Goal: Task Accomplishment & Management: Manage account settings

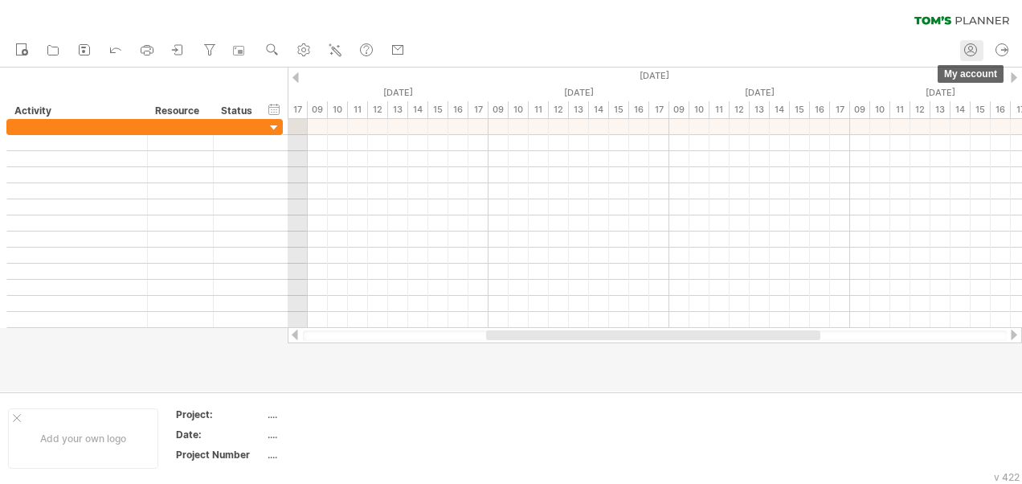
click at [968, 50] on icon at bounding box center [971, 50] width 16 height 16
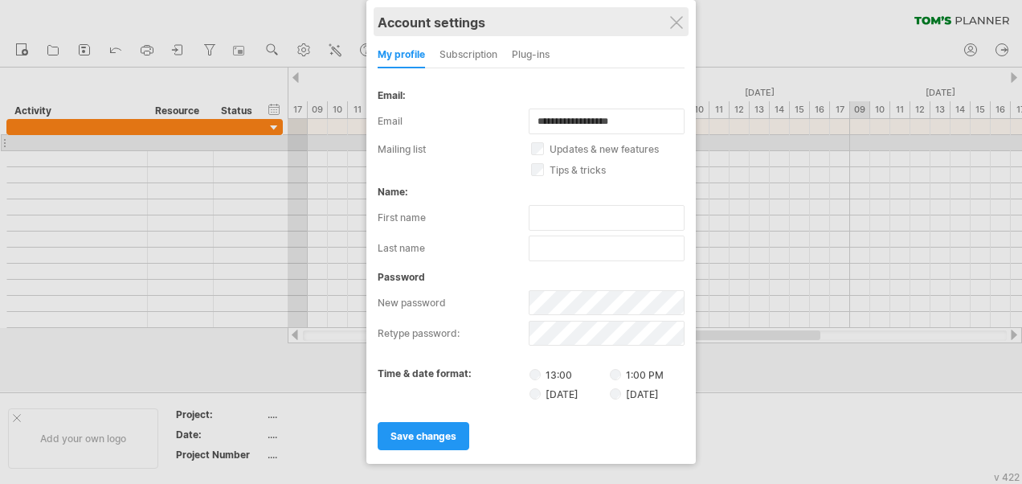
drag, startPoint x: 551, startPoint y: 26, endPoint x: 570, endPoint y: 13, distance: 22.5
click at [570, 13] on div "Account settings" at bounding box center [531, 21] width 307 height 29
click at [559, 31] on div "Account settings" at bounding box center [529, 21] width 307 height 29
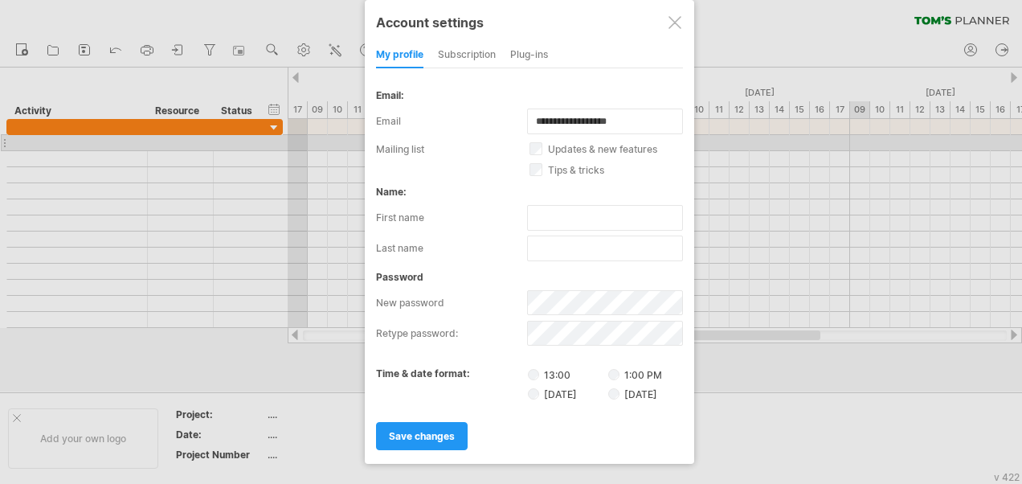
click at [452, 63] on div "subscription" at bounding box center [467, 56] width 58 height 26
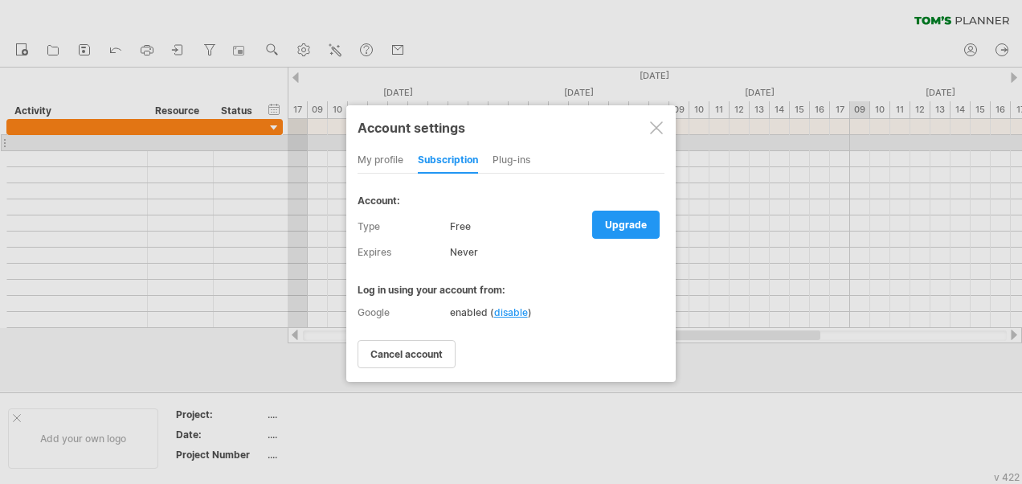
click at [516, 156] on div "Plug-ins" at bounding box center [512, 161] width 38 height 26
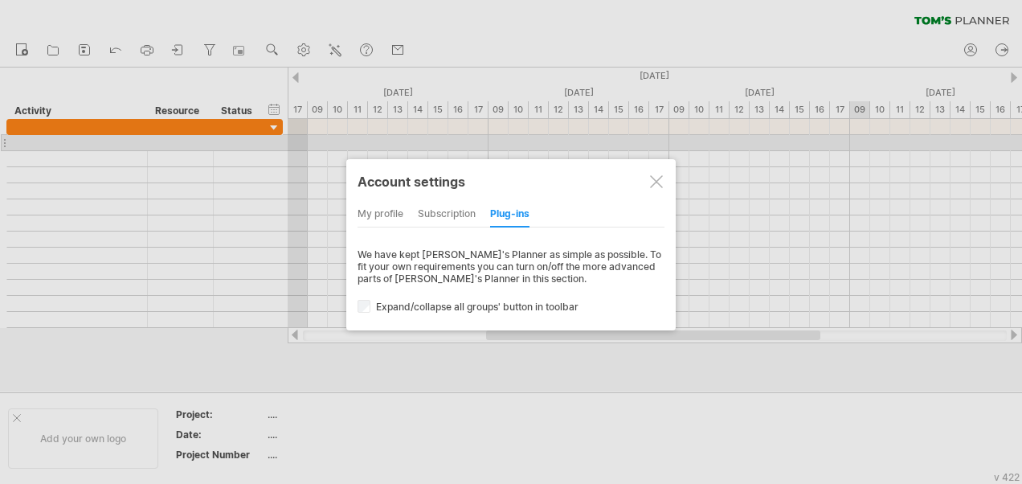
click at [451, 205] on div "subscription" at bounding box center [447, 215] width 58 height 26
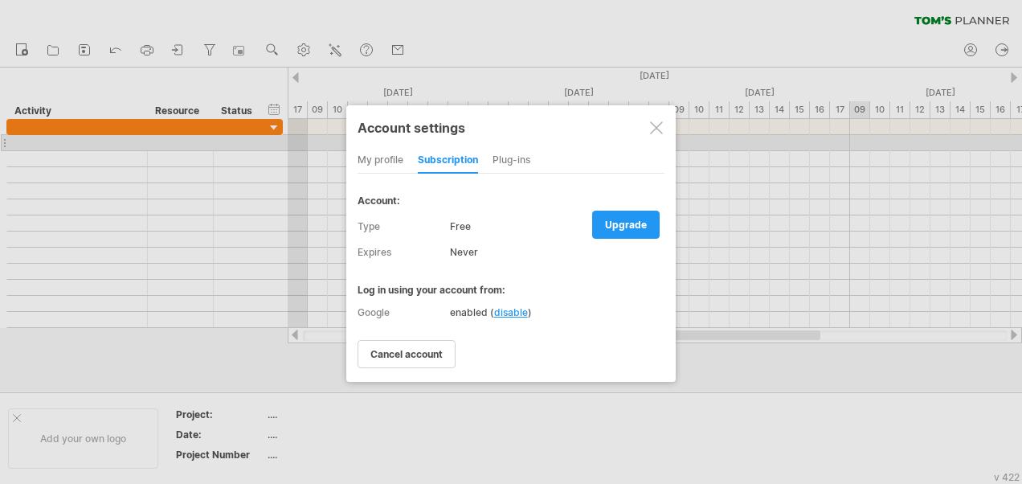
click at [506, 159] on div "Plug-ins" at bounding box center [512, 161] width 38 height 26
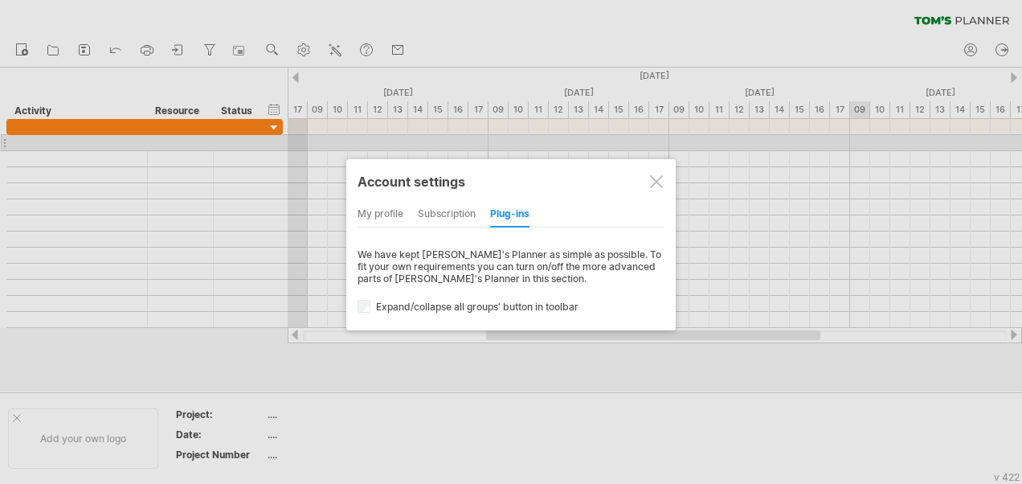
click at [452, 215] on div "subscription" at bounding box center [447, 215] width 58 height 26
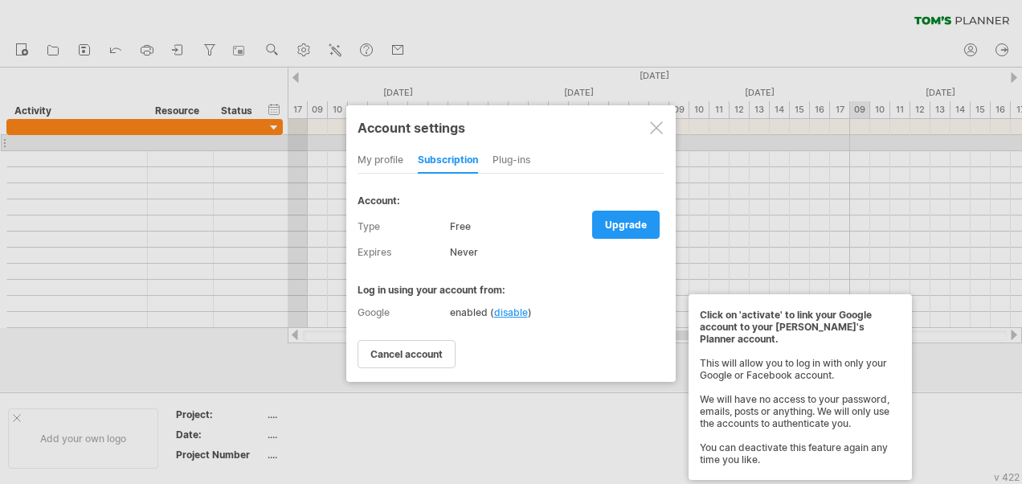
click at [518, 307] on span "disable" at bounding box center [511, 312] width 34 height 12
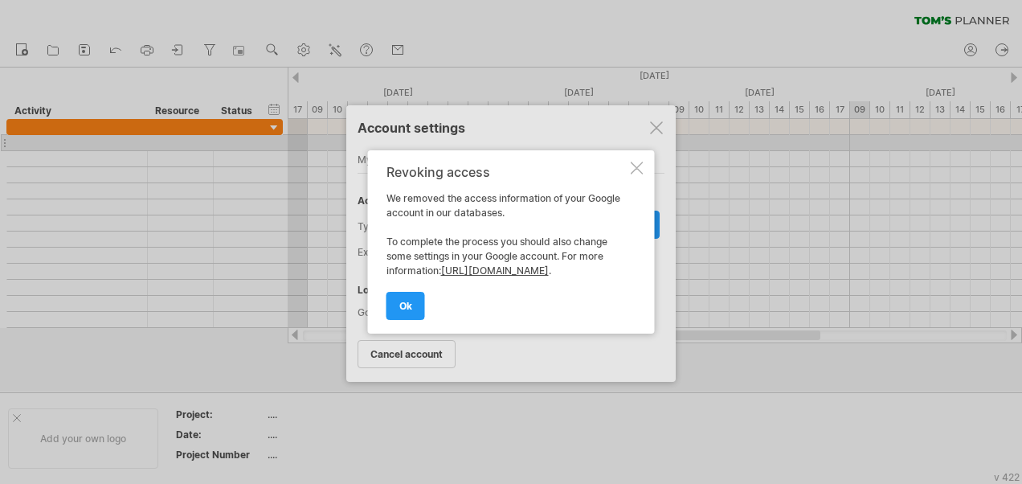
click at [631, 162] on div at bounding box center [637, 168] width 13 height 13
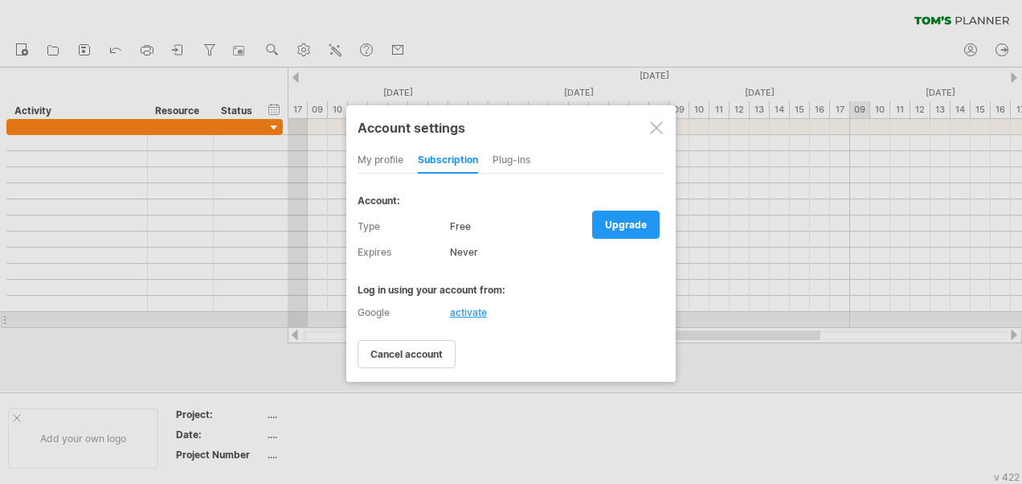
click at [471, 313] on div "activate" at bounding box center [468, 312] width 37 height 12
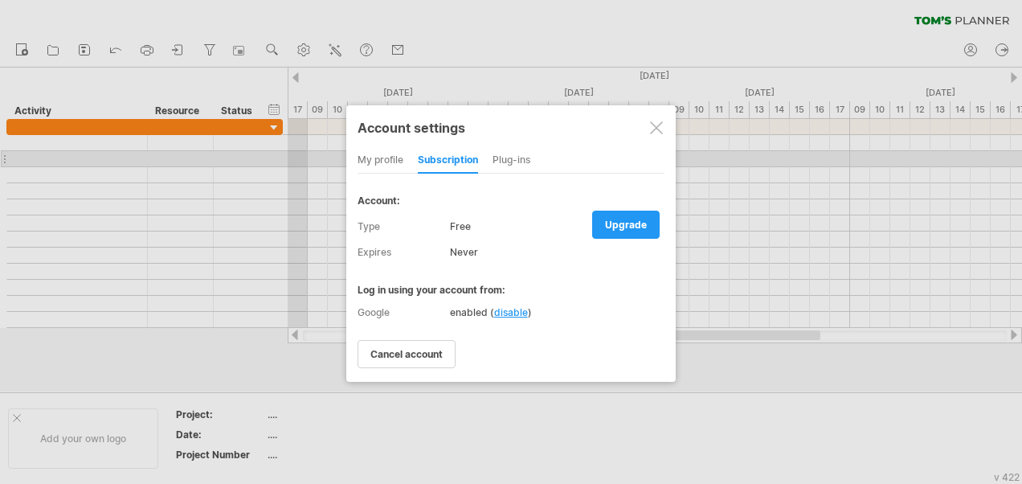
click at [378, 162] on div "my profile" at bounding box center [381, 161] width 46 height 26
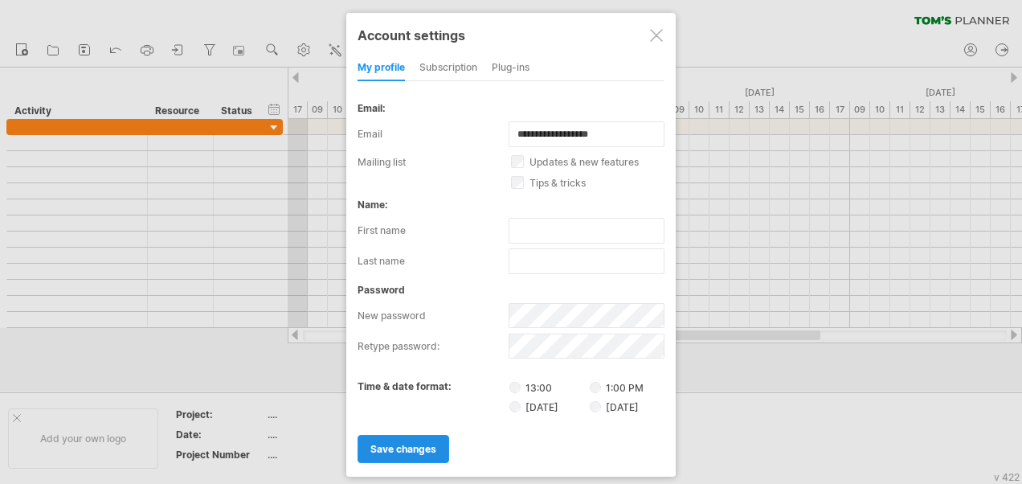
click at [403, 443] on span "save changes" at bounding box center [404, 449] width 66 height 12
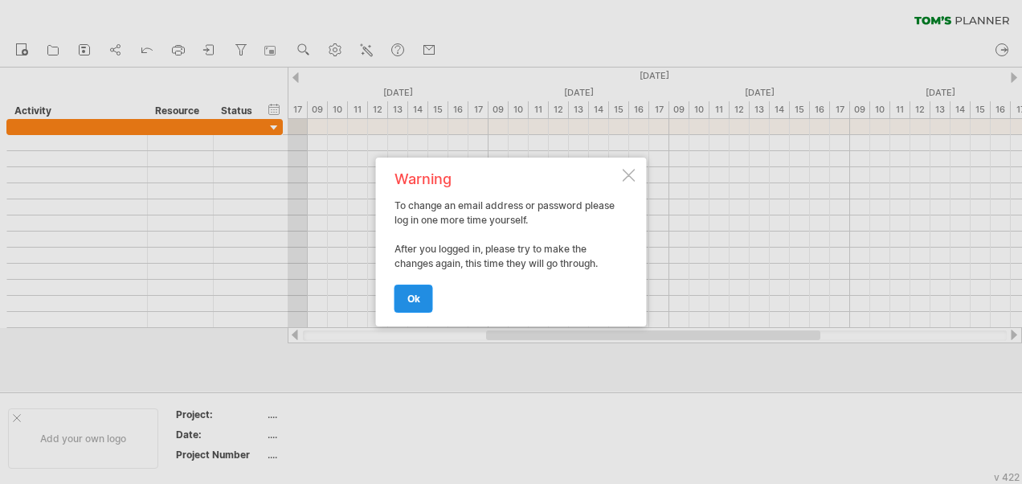
click at [415, 297] on span "ok" at bounding box center [413, 299] width 13 height 12
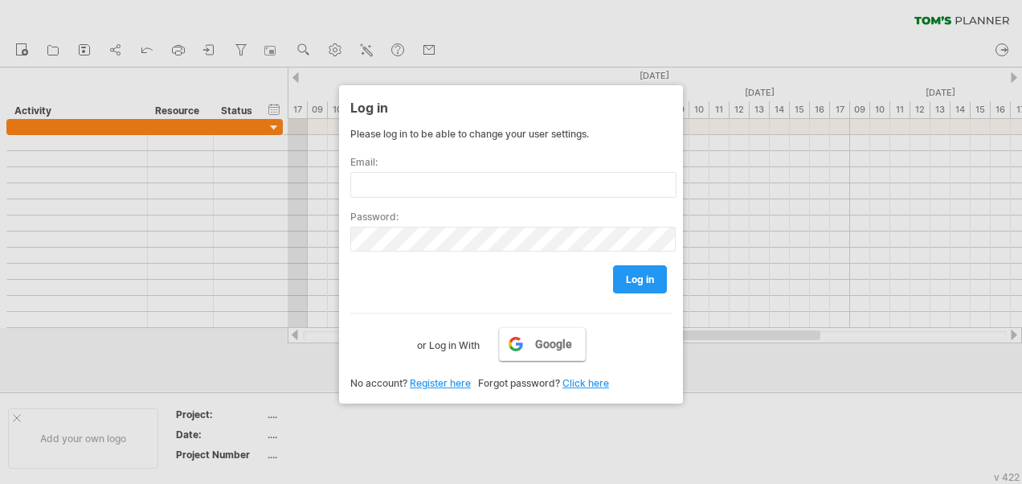
click at [559, 338] on span "Google" at bounding box center [553, 344] width 37 height 13
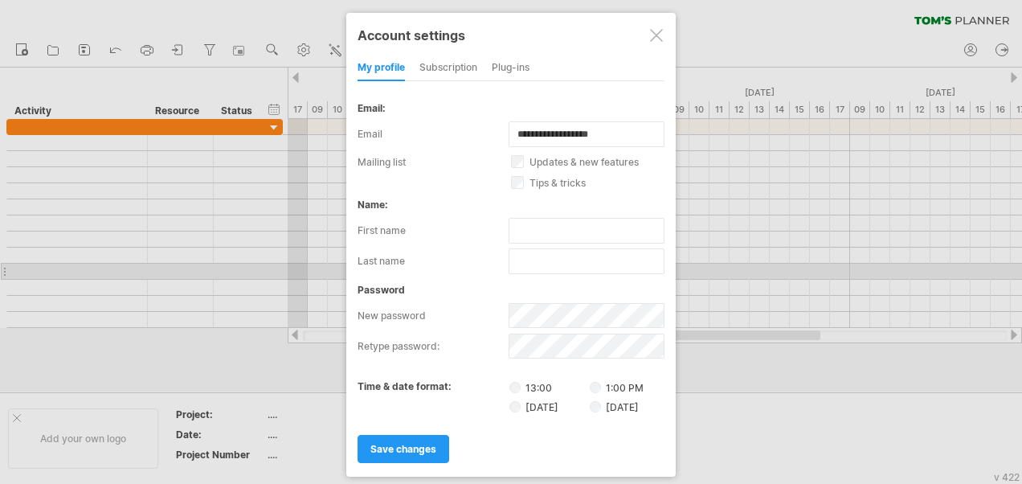
click at [443, 75] on div "subscription" at bounding box center [449, 68] width 58 height 26
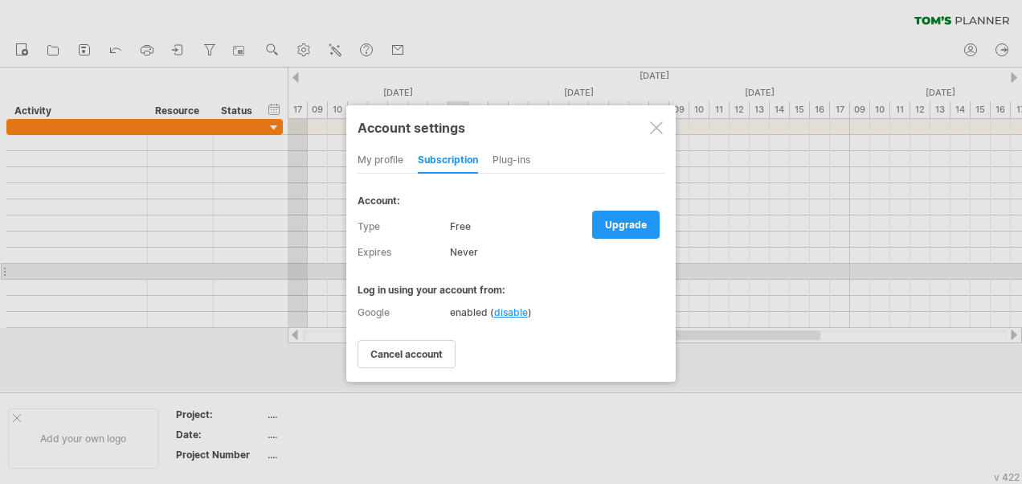
click at [518, 156] on div "Plug-ins" at bounding box center [512, 161] width 38 height 26
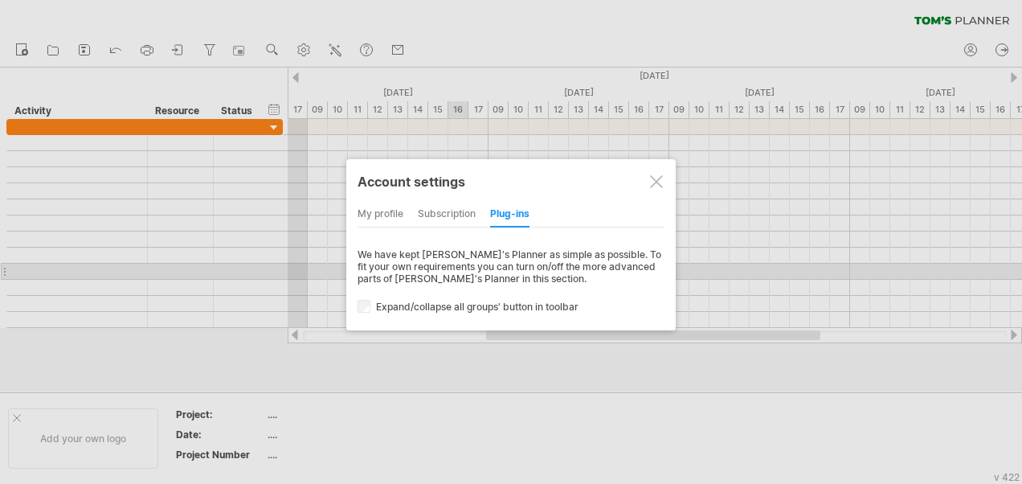
click at [403, 218] on div "my profile" at bounding box center [381, 215] width 46 height 26
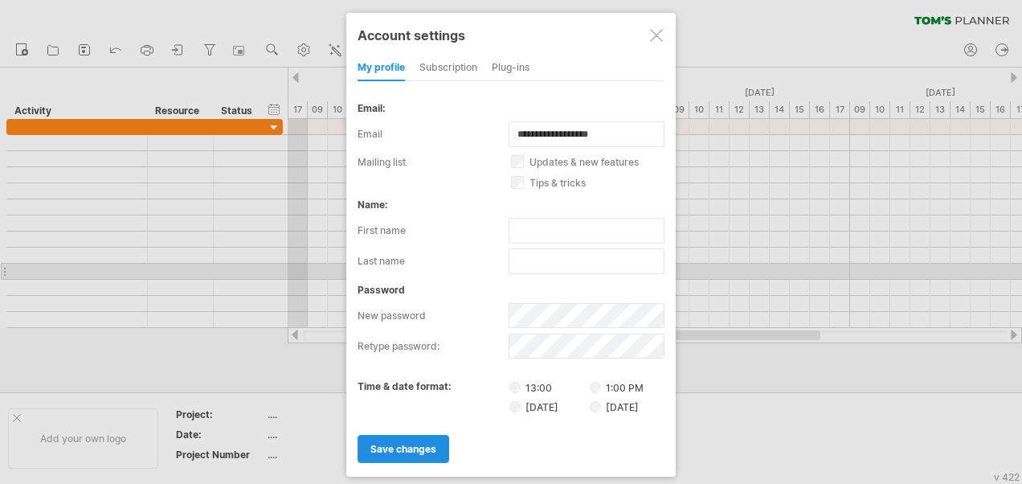
click at [405, 435] on link "save changes" at bounding box center [404, 449] width 92 height 28
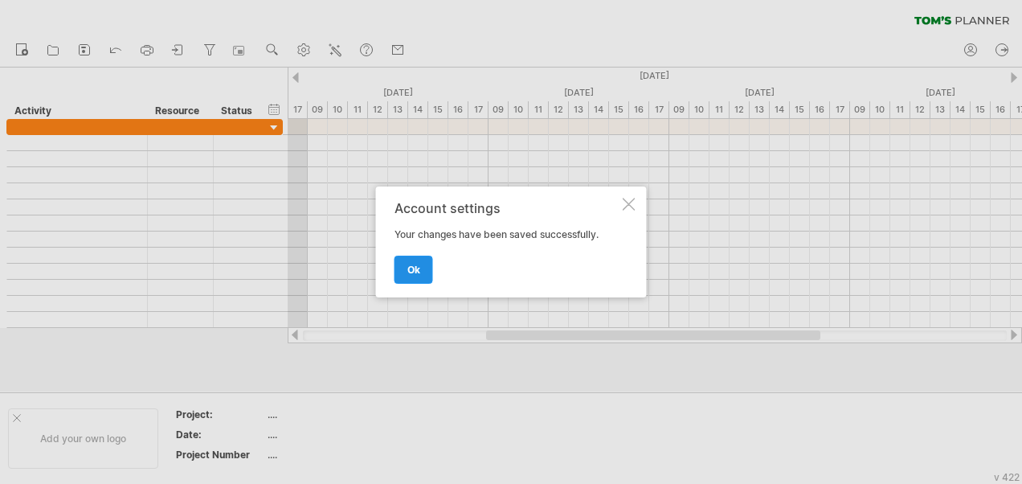
click at [421, 267] on link "ok" at bounding box center [414, 270] width 39 height 28
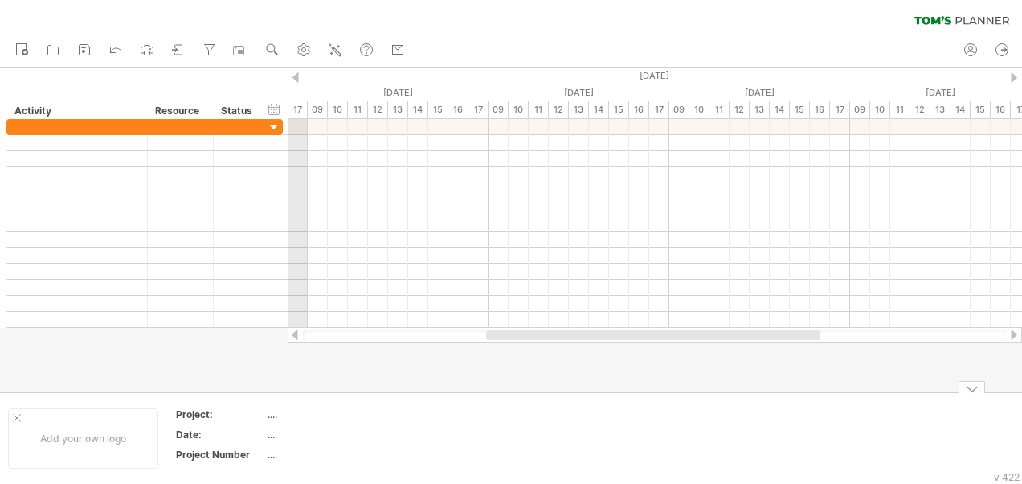
click at [580, 414] on td at bounding box center [604, 438] width 127 height 62
